Goal: Task Accomplishment & Management: Use online tool/utility

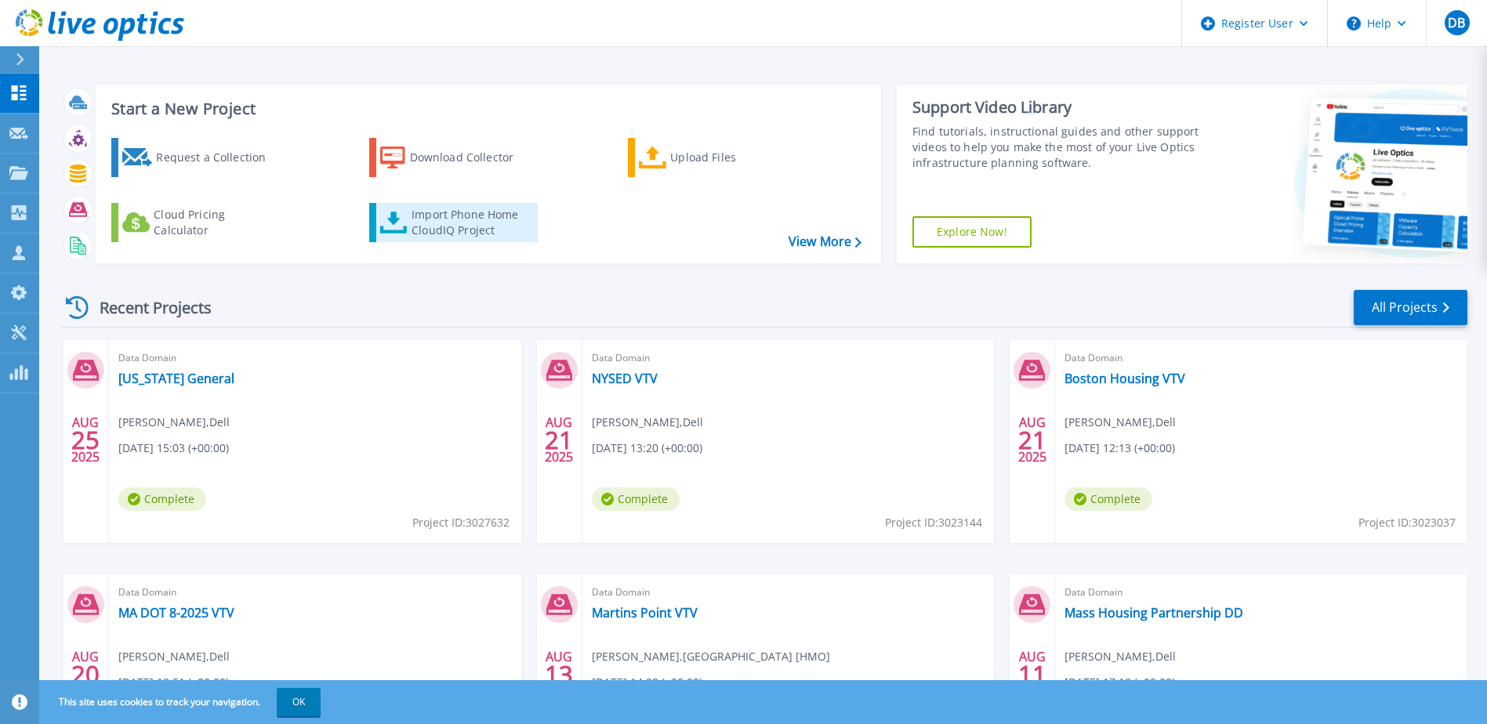
click at [469, 212] on div "Import Phone Home CloudIQ Project" at bounding box center [472, 222] width 122 height 31
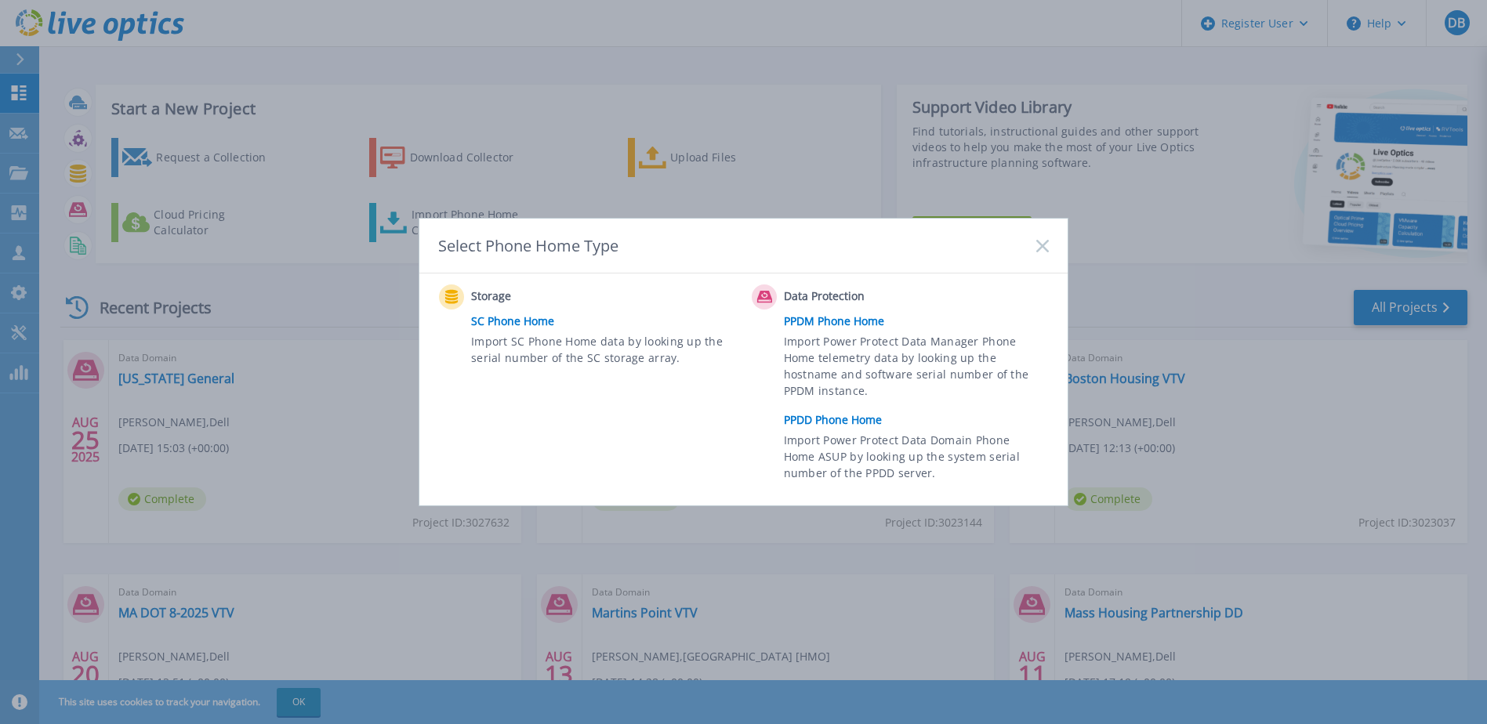
click at [817, 423] on link "PPDD Phone Home" at bounding box center [920, 420] width 273 height 24
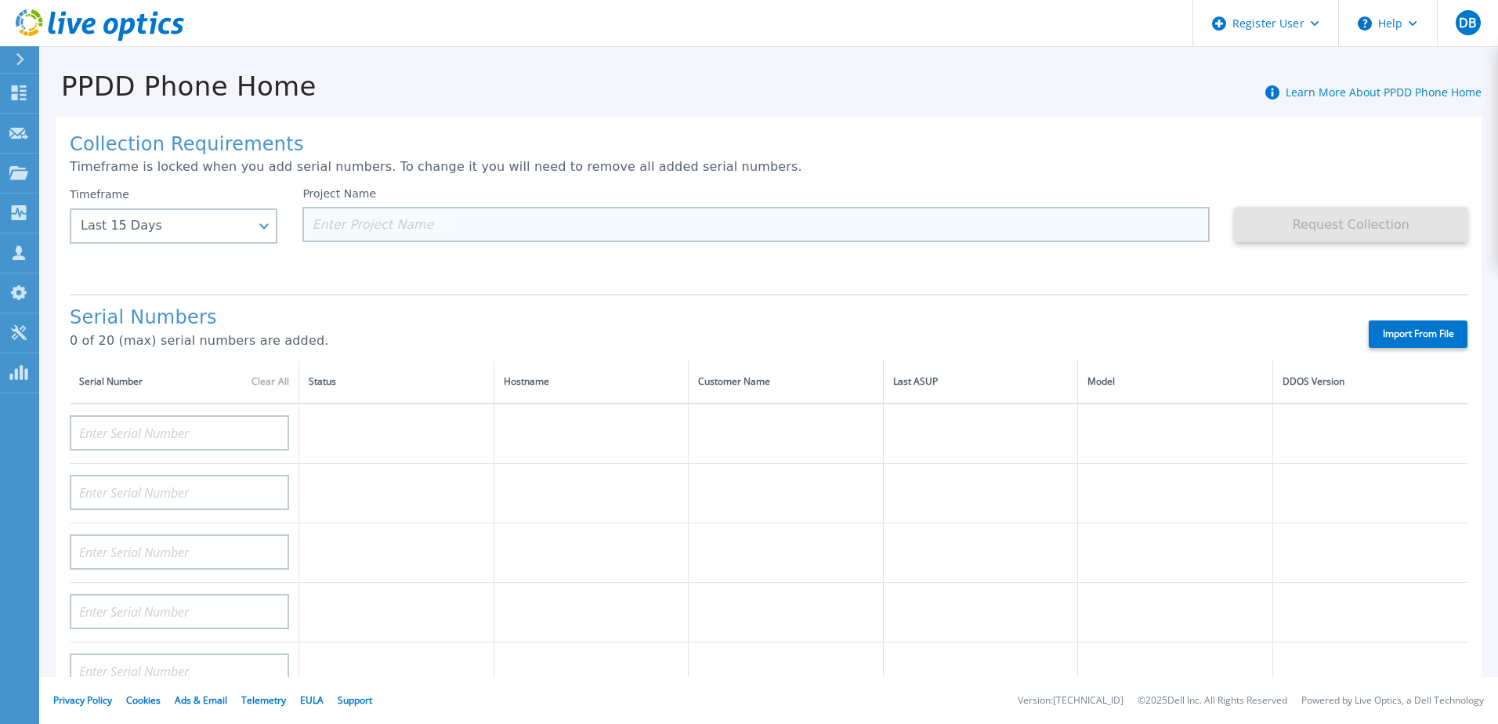
click at [349, 229] on input at bounding box center [755, 224] width 907 height 35
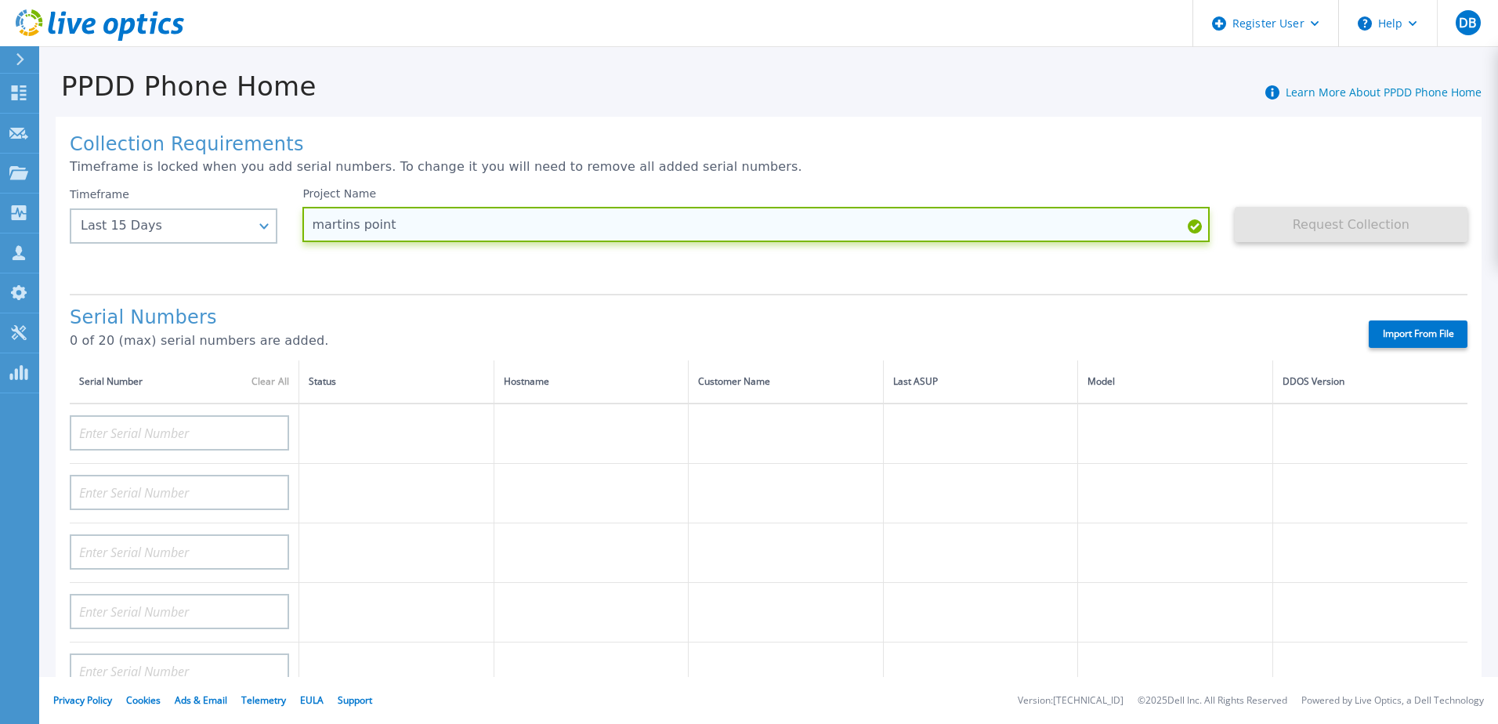
type input "martins point"
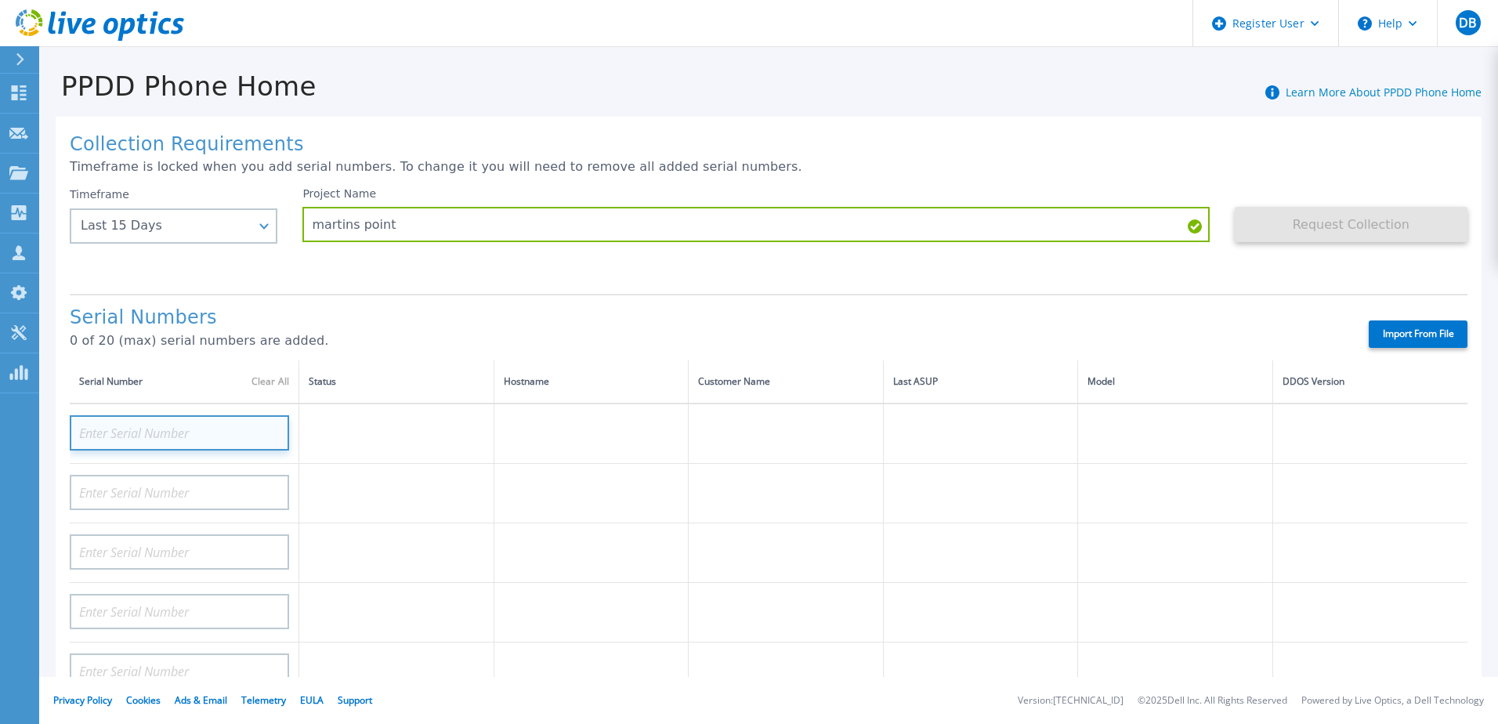
click at [196, 433] on input at bounding box center [179, 432] width 219 height 35
paste input "pinfdd01"
click at [166, 431] on input "pinfdd01" at bounding box center [179, 432] width 219 height 35
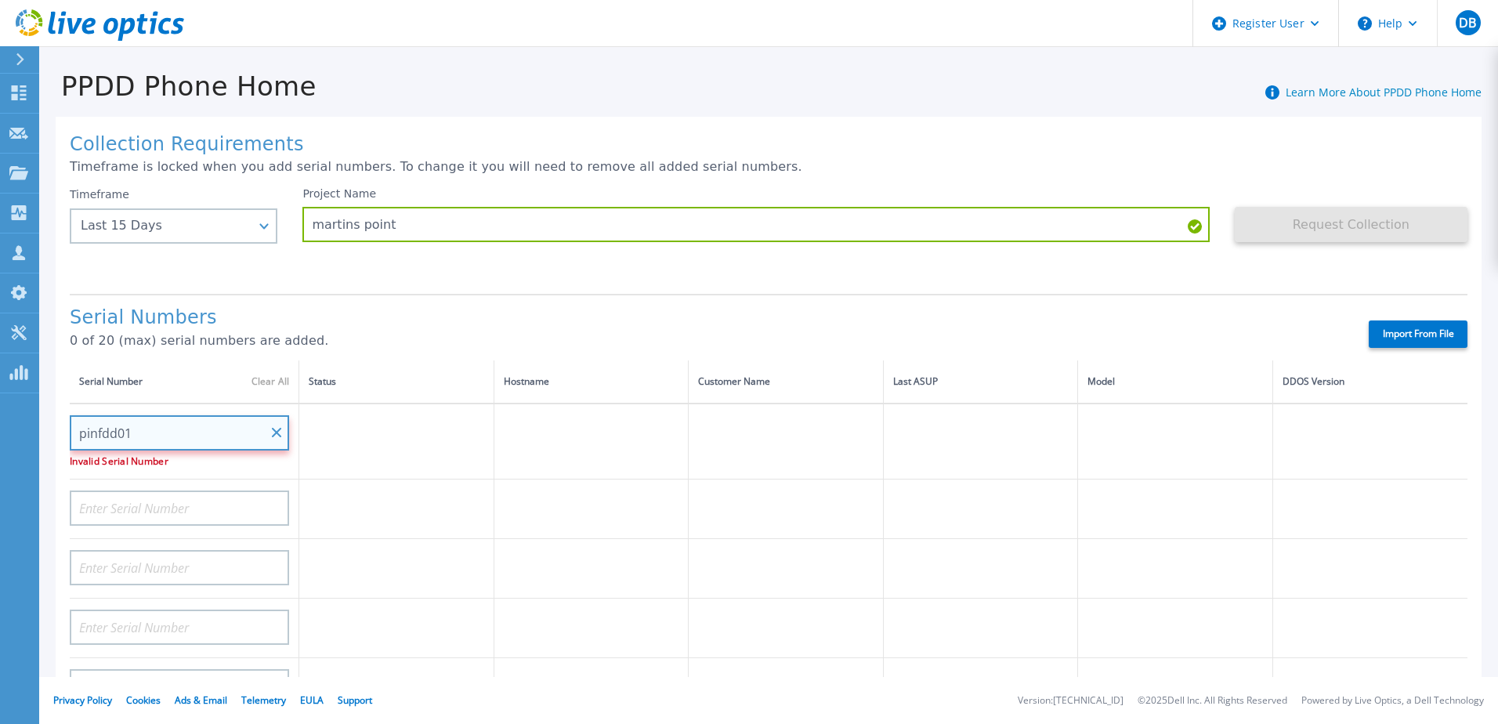
paste input "APM0221900005"
type input "APM0221900005"
